Goal: Transaction & Acquisition: Book appointment/travel/reservation

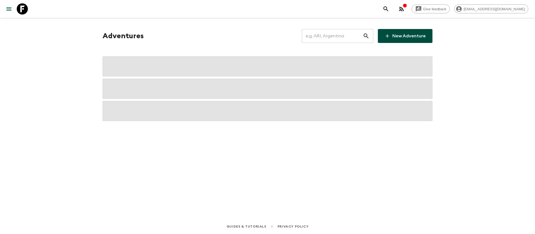
click at [337, 33] on input "text" at bounding box center [332, 36] width 61 height 16
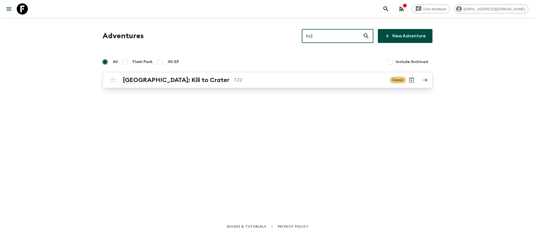
type input "tz2"
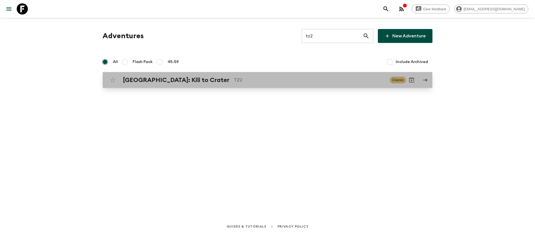
click at [234, 83] on p "TZ2" at bounding box center [310, 80] width 152 height 7
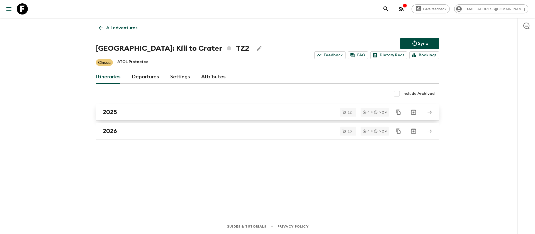
click at [117, 113] on h2 "2025" at bounding box center [110, 111] width 14 height 7
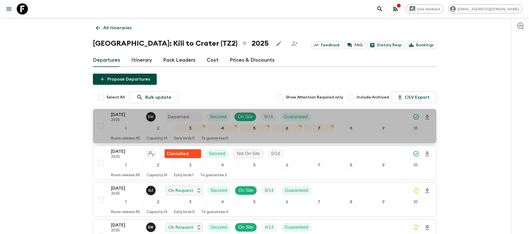
click at [115, 117] on p "[DATE]" at bounding box center [126, 114] width 31 height 7
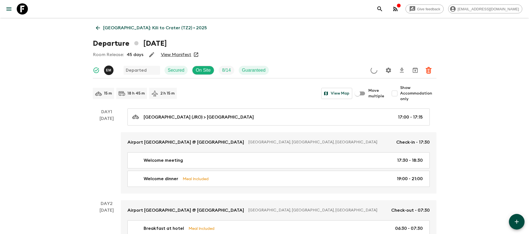
click at [171, 52] on link "View Manifest" at bounding box center [176, 55] width 30 height 6
click at [98, 28] on icon at bounding box center [98, 28] width 6 height 6
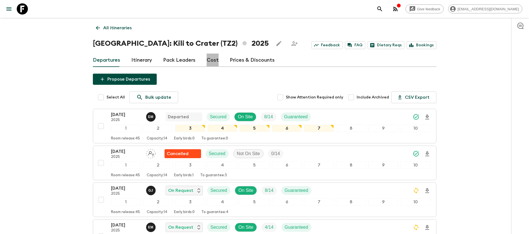
click at [214, 60] on link "Cost" at bounding box center [212, 60] width 12 height 13
